Goal: Information Seeking & Learning: Learn about a topic

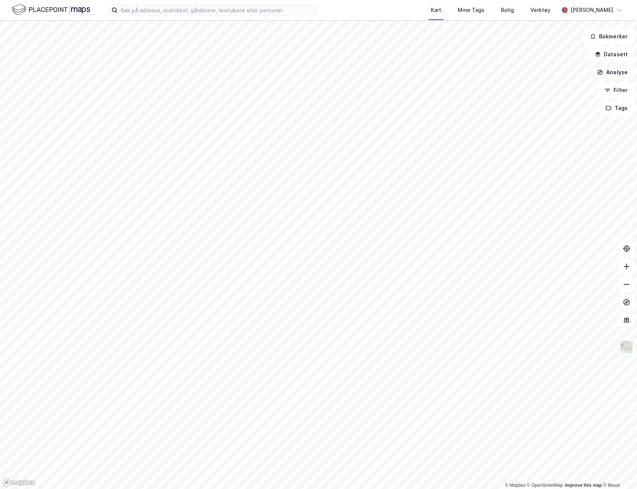
click at [616, 76] on button "Analyse" at bounding box center [612, 72] width 43 height 15
click at [554, 88] on div "Tegn område" at bounding box center [547, 88] width 65 height 6
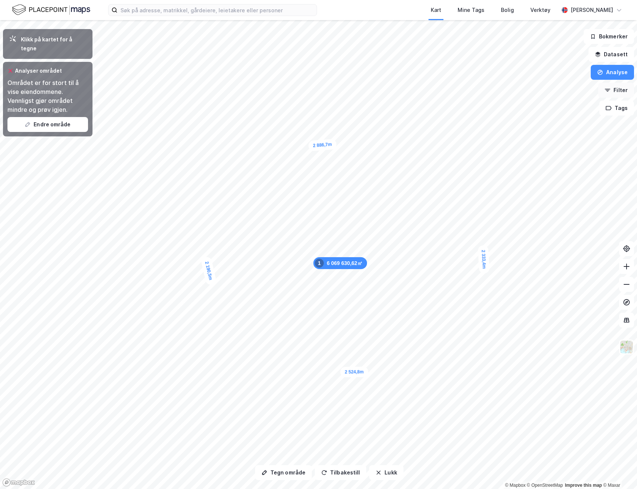
click at [618, 91] on button "Filter" at bounding box center [616, 90] width 36 height 15
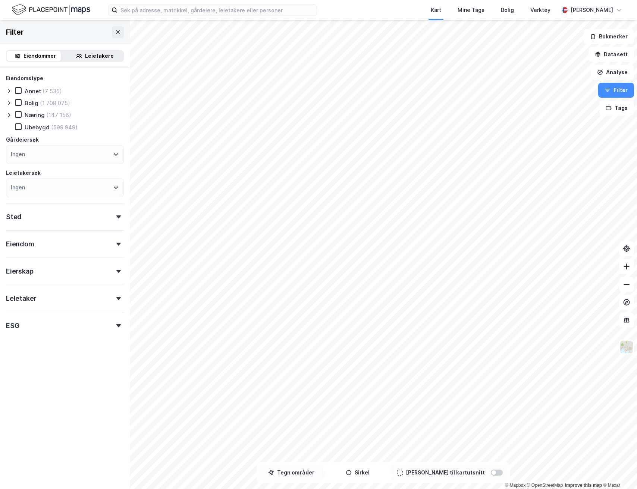
click at [299, 471] on button "Tegn områder" at bounding box center [291, 473] width 63 height 15
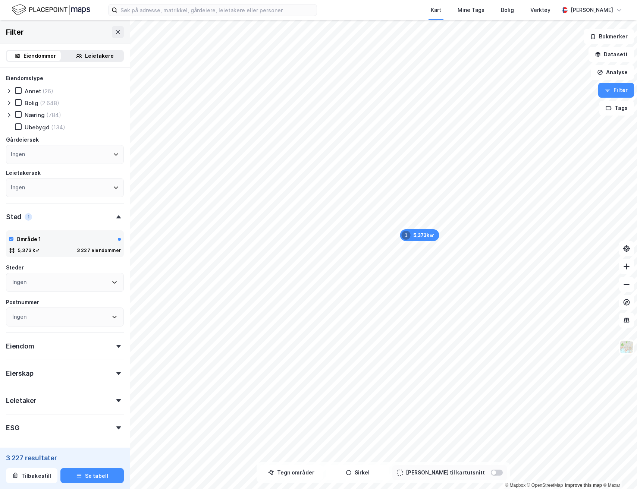
click at [29, 152] on div "Ingen" at bounding box center [65, 154] width 118 height 19
click at [122, 154] on div "Eiendomstype Annet (26) [PERSON_NAME] (2 648) Næring (784) [GEOGRAPHIC_DATA] (1…" at bounding box center [65, 273] width 130 height 411
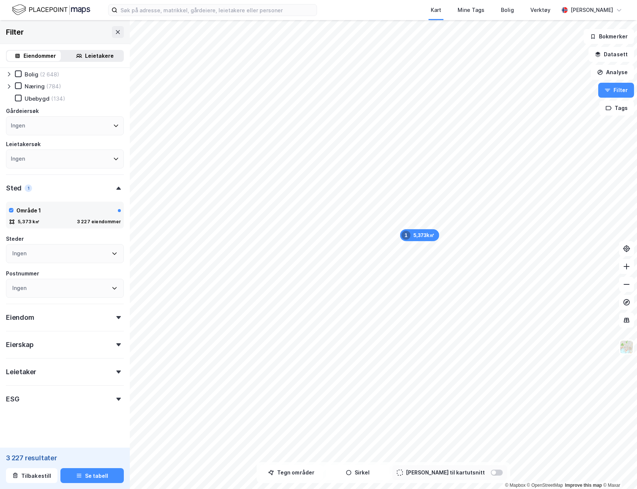
scroll to position [31, 0]
click at [94, 316] on div "Eiendom" at bounding box center [65, 312] width 118 height 21
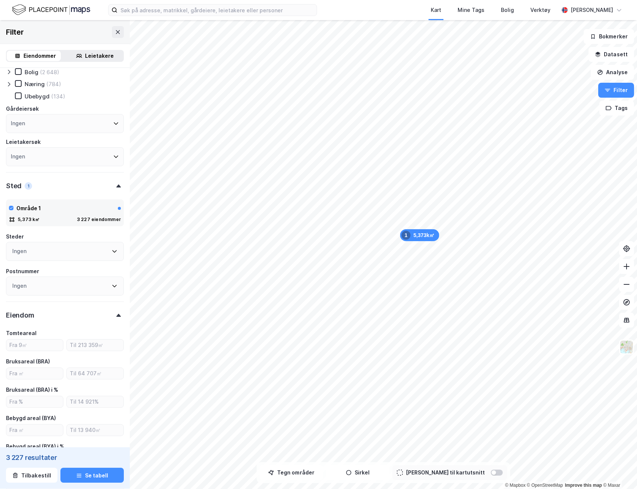
click at [94, 316] on div "Eiendom" at bounding box center [65, 312] width 118 height 21
click at [79, 347] on div "Eierskap" at bounding box center [65, 339] width 118 height 21
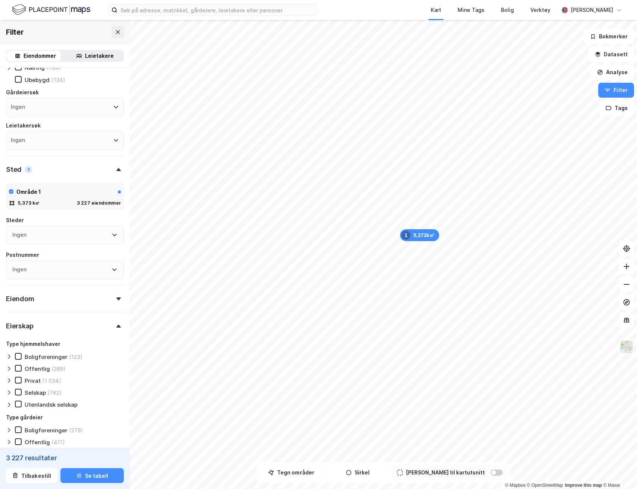
scroll to position [103, 0]
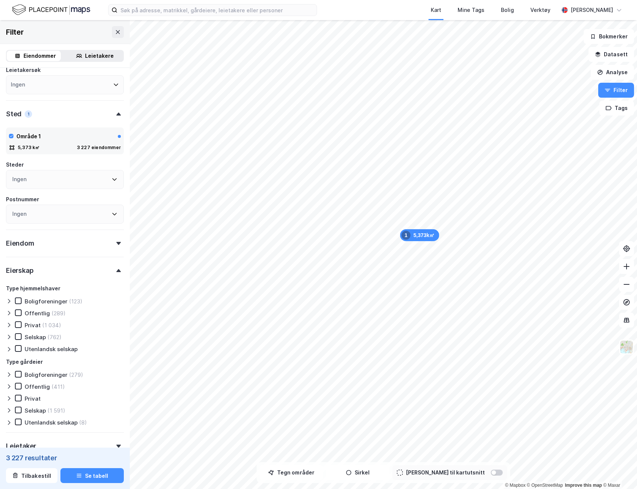
click at [113, 269] on div at bounding box center [118, 270] width 10 height 3
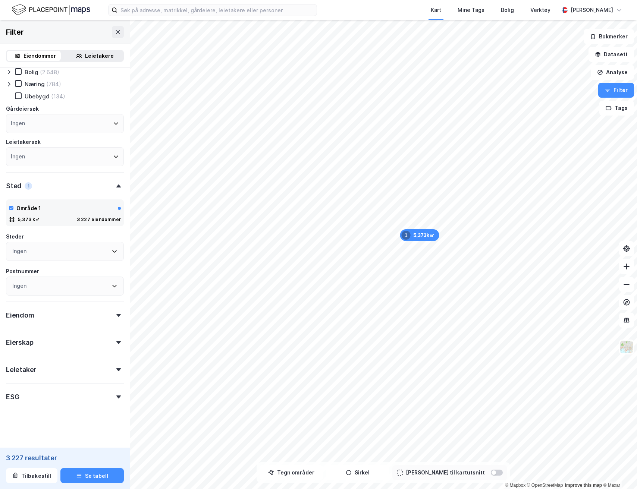
click at [100, 369] on div "Leietaker" at bounding box center [65, 366] width 118 height 21
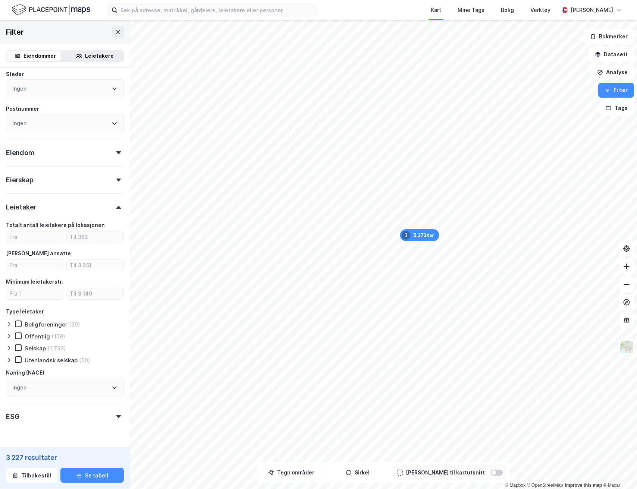
scroll to position [214, 0]
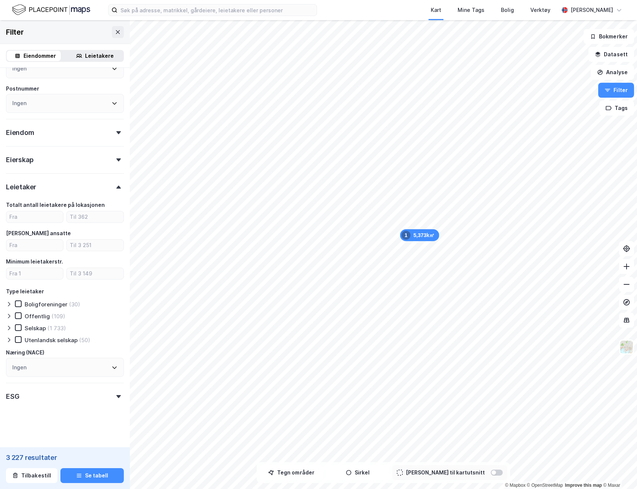
click at [105, 191] on div "Leietaker" at bounding box center [65, 183] width 118 height 21
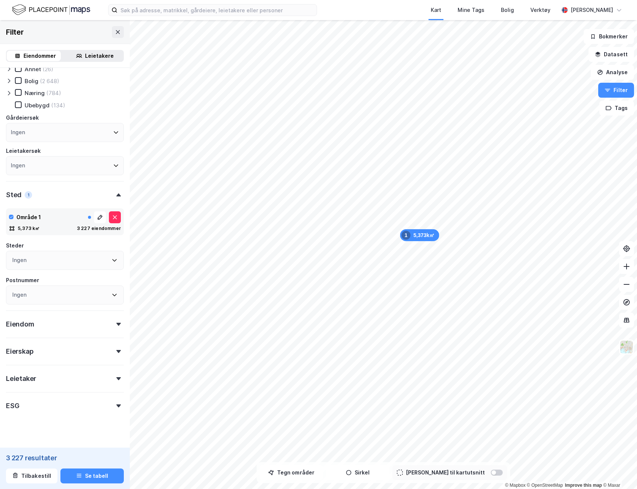
scroll to position [0, 0]
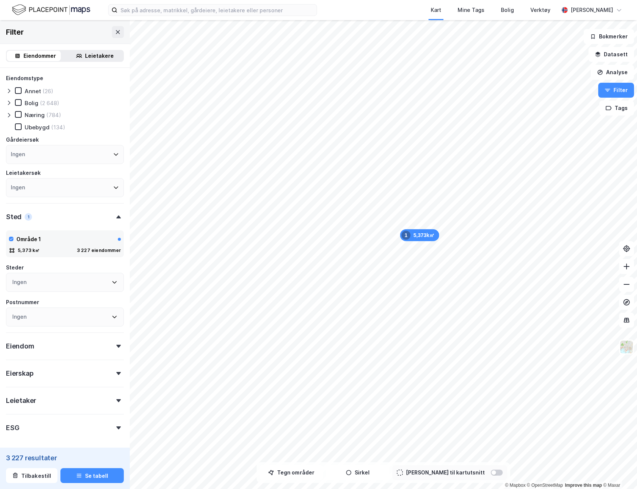
click at [10, 116] on icon at bounding box center [9, 115] width 6 height 6
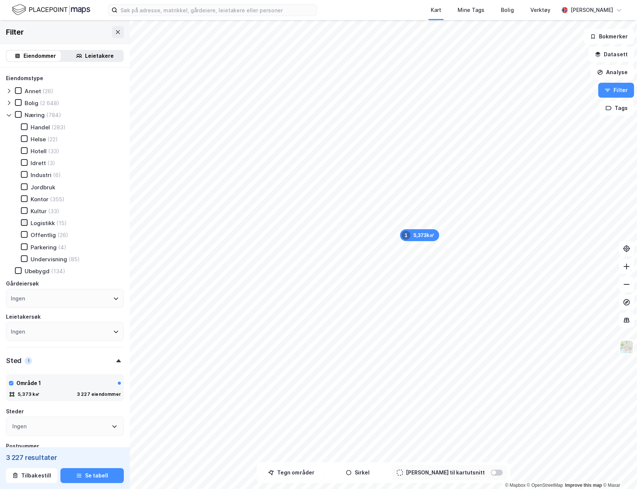
click at [22, 223] on icon at bounding box center [24, 223] width 4 height 3
click at [96, 478] on button "Se tabell" at bounding box center [91, 476] width 63 height 15
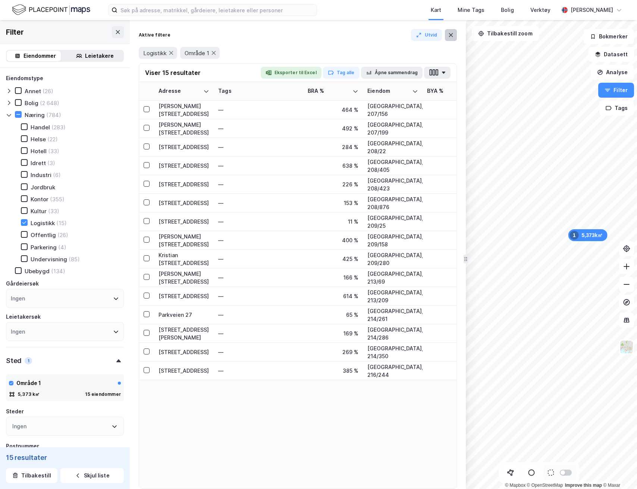
click at [453, 35] on icon at bounding box center [451, 35] width 6 height 6
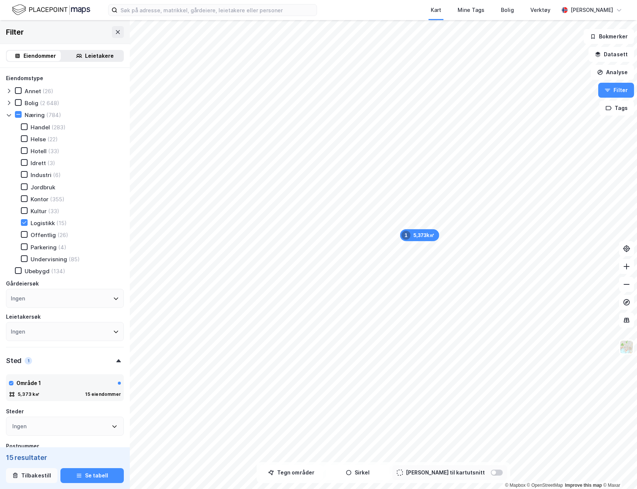
click at [41, 476] on button "Tilbakestill" at bounding box center [31, 476] width 51 height 15
